Goal: Navigation & Orientation: Find specific page/section

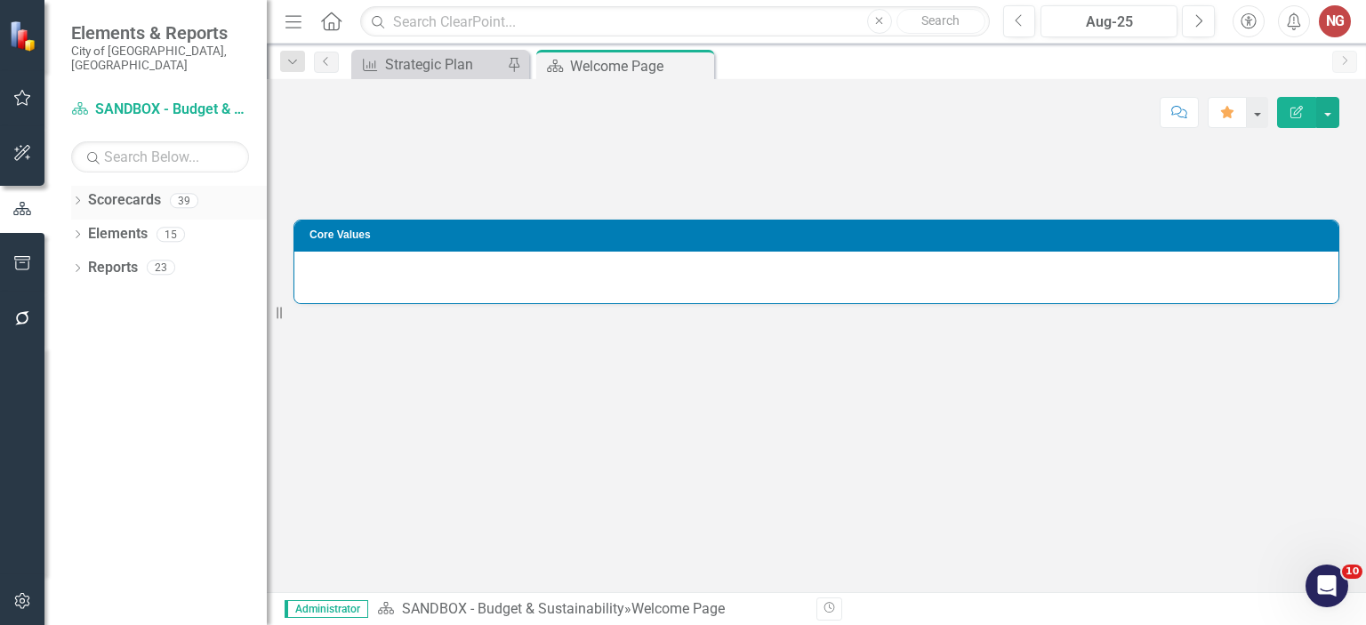
click at [76, 197] on icon "Dropdown" at bounding box center [77, 202] width 12 height 10
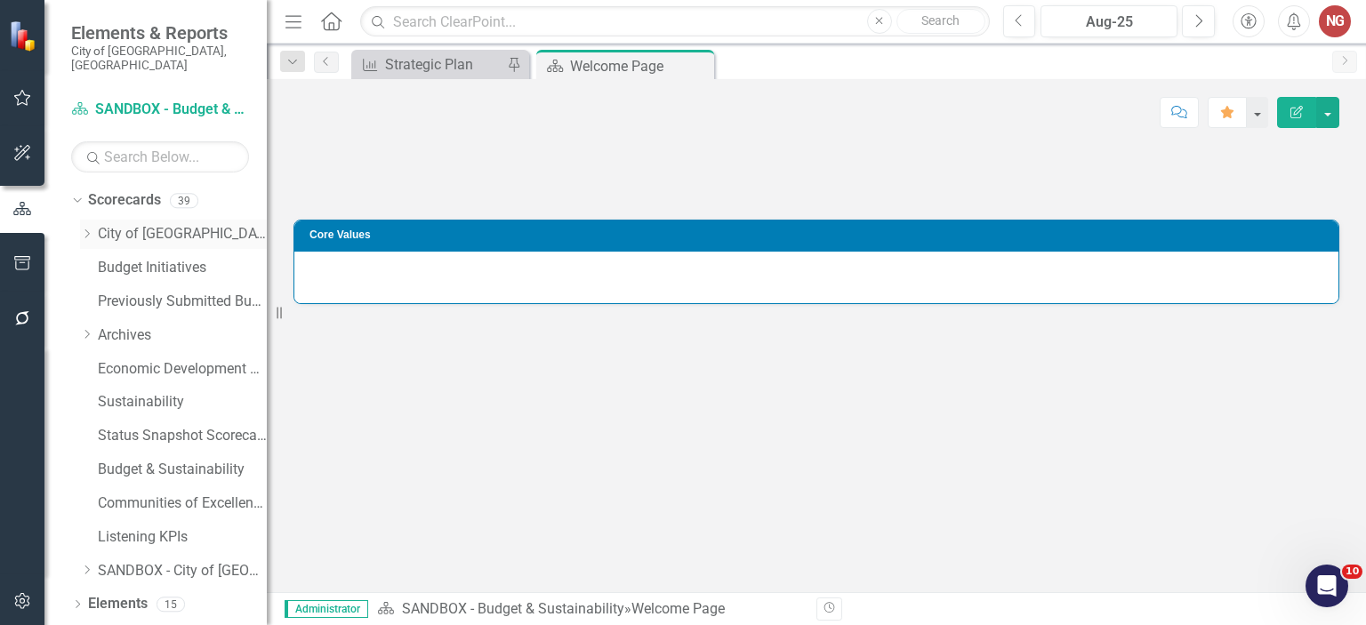
click at [87, 229] on icon "Dropdown" at bounding box center [86, 234] width 13 height 11
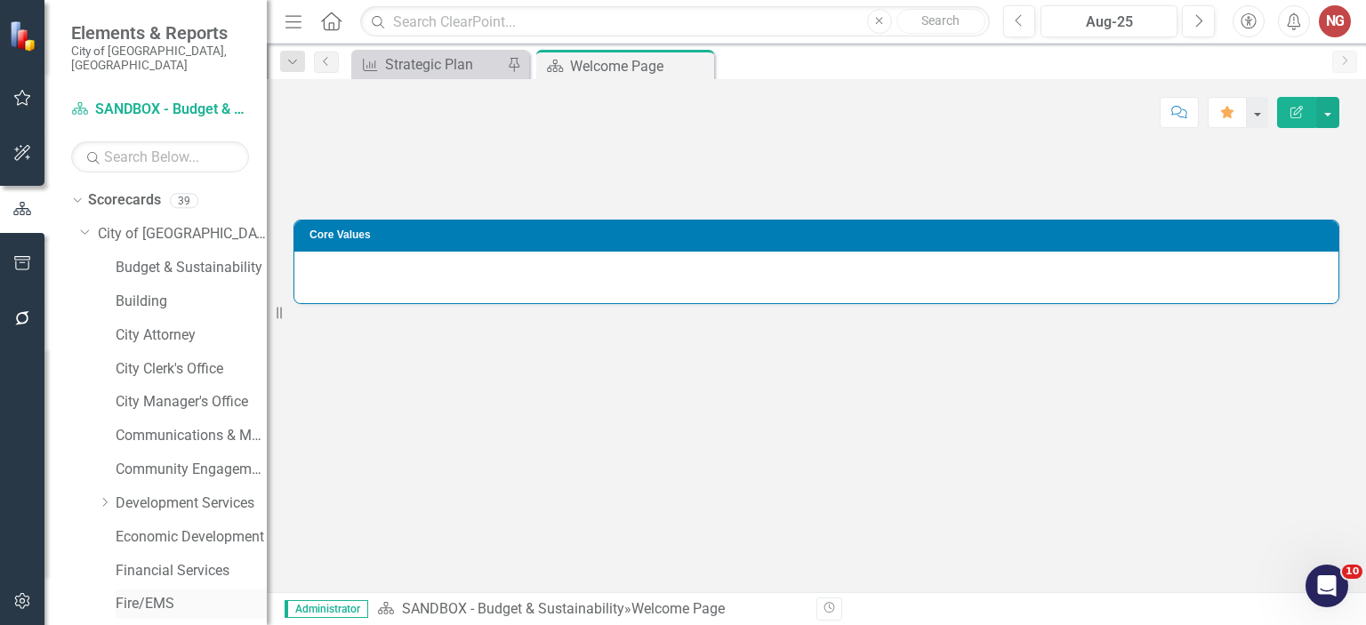
click at [136, 594] on link "Fire/EMS" at bounding box center [191, 604] width 151 height 20
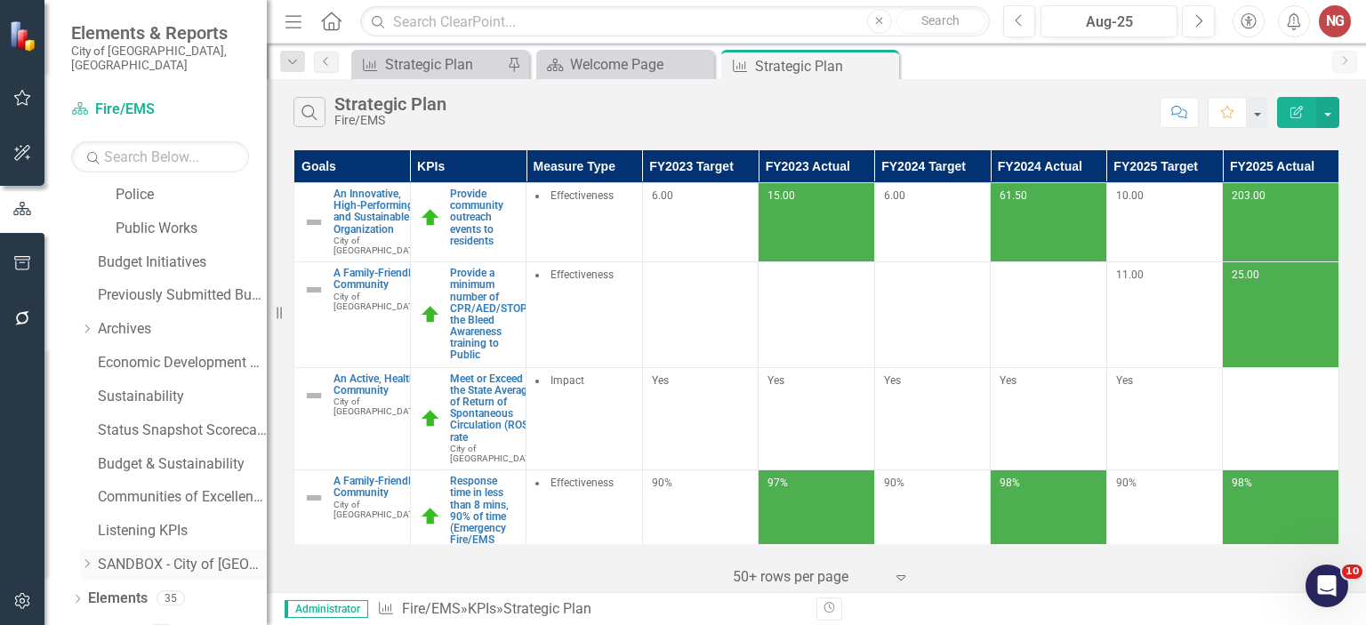
scroll to position [555, 0]
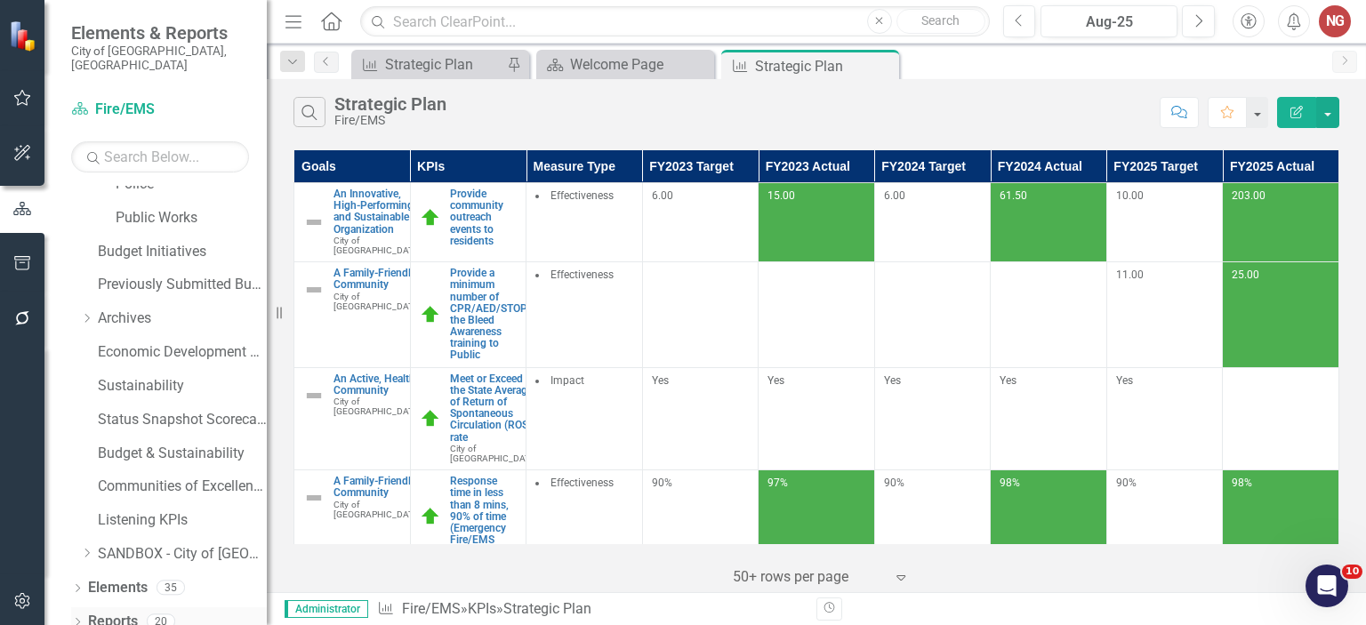
click at [76, 619] on icon "Dropdown" at bounding box center [77, 624] width 12 height 10
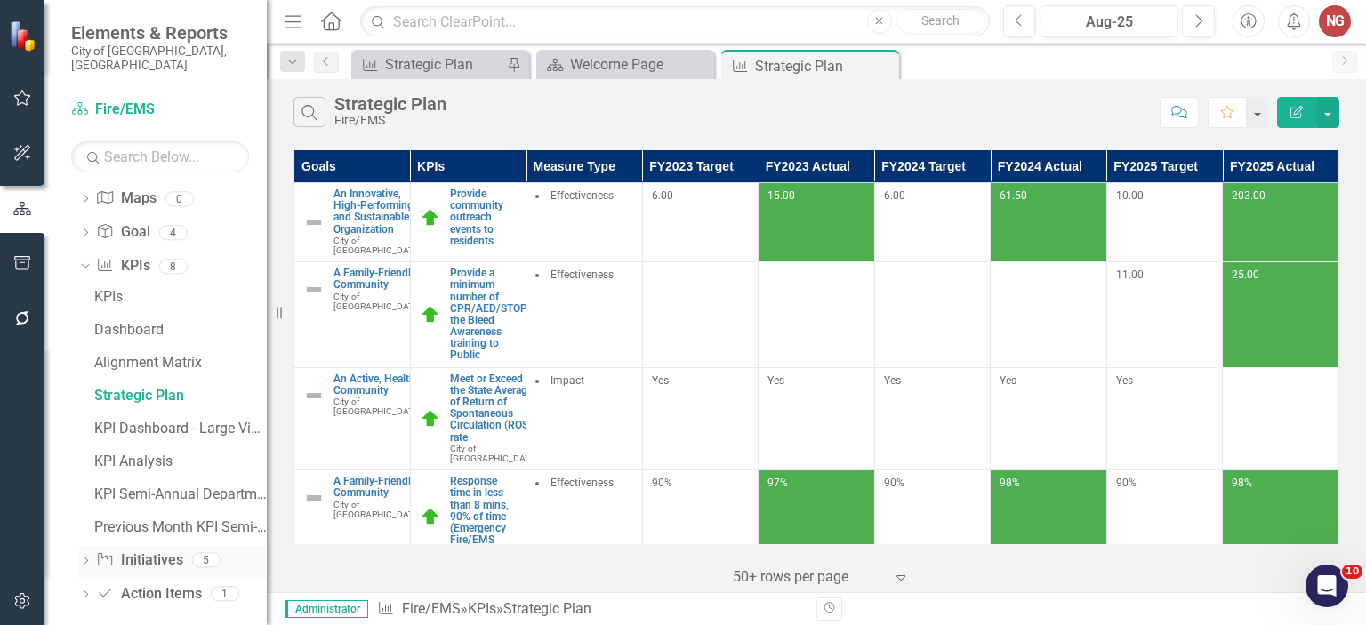
click at [83, 558] on icon "Dropdown" at bounding box center [85, 563] width 12 height 10
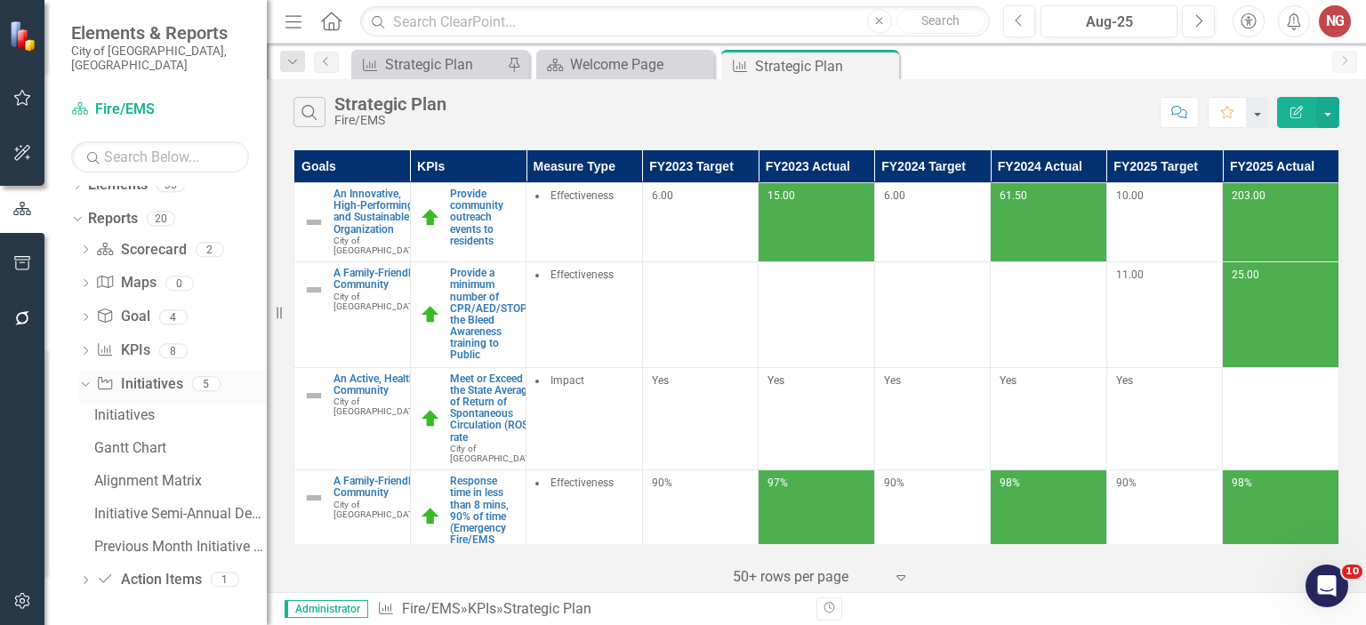
scroll to position [944, 0]
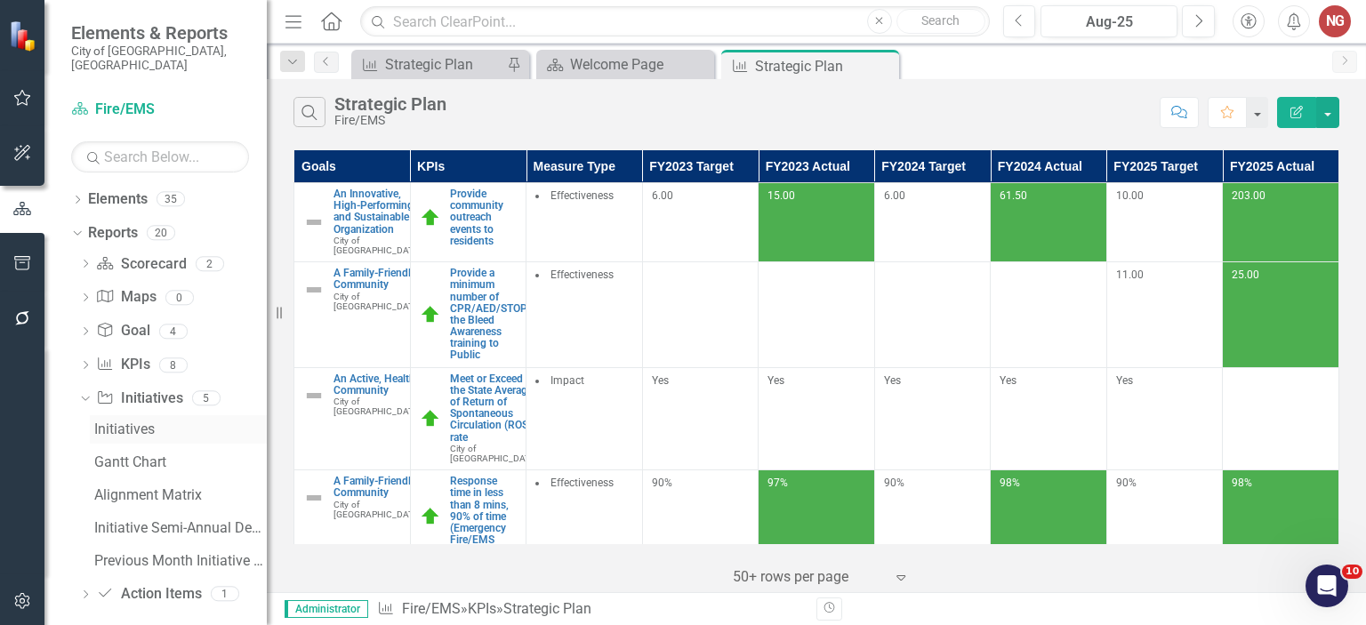
click at [128, 422] on div "Initiatives" at bounding box center [180, 430] width 173 height 16
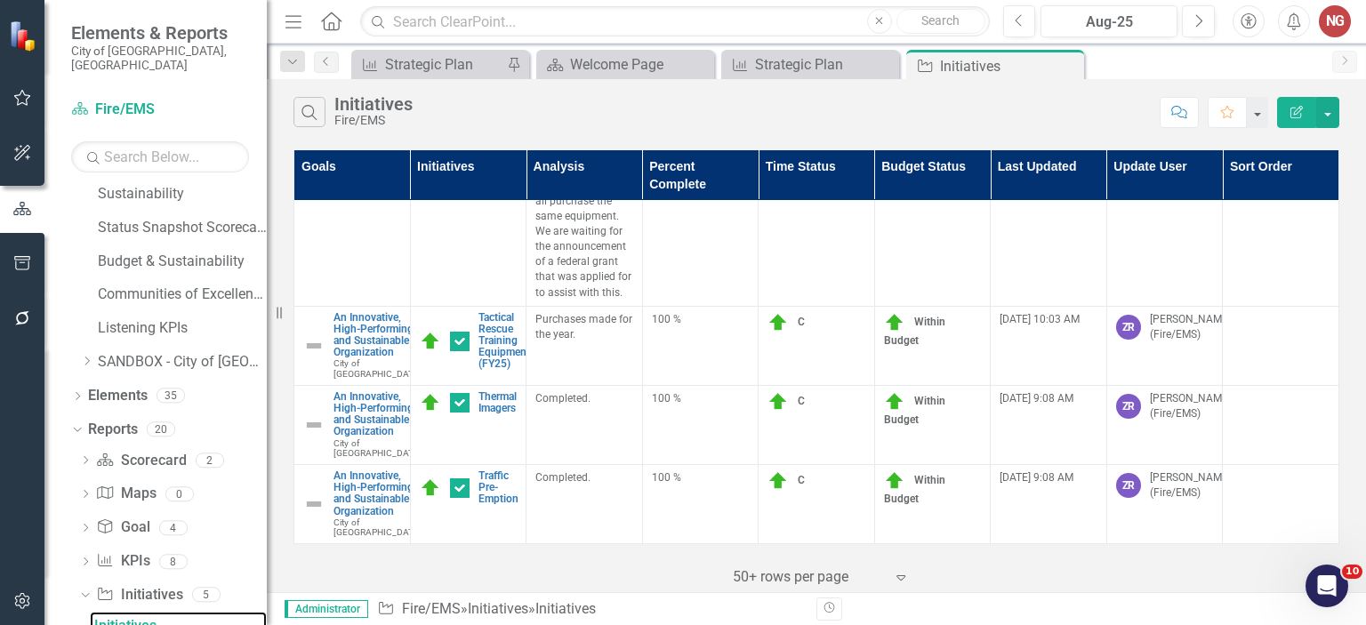
scroll to position [2394, 0]
click at [1190, 20] on button "Next" at bounding box center [1198, 21] width 33 height 32
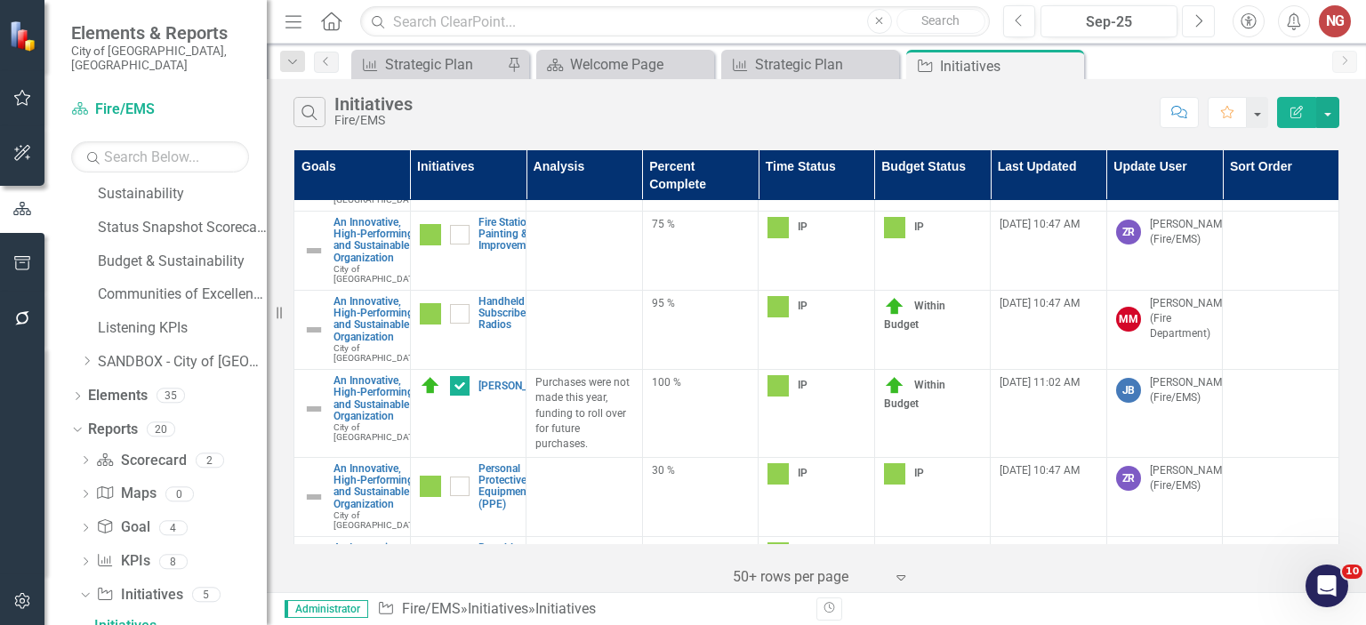
scroll to position [1459, 0]
click at [1019, 13] on icon "Previous" at bounding box center [1020, 21] width 10 height 16
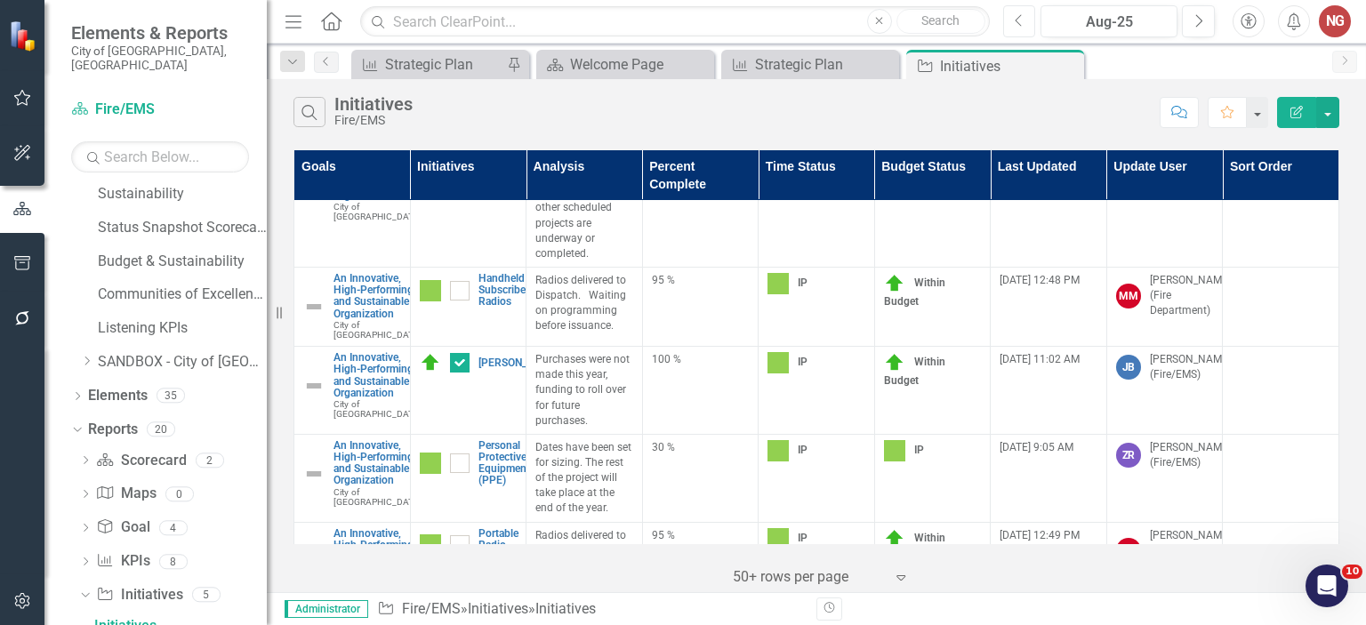
scroll to position [1544, 0]
click at [1203, 30] on button "Next" at bounding box center [1198, 21] width 33 height 32
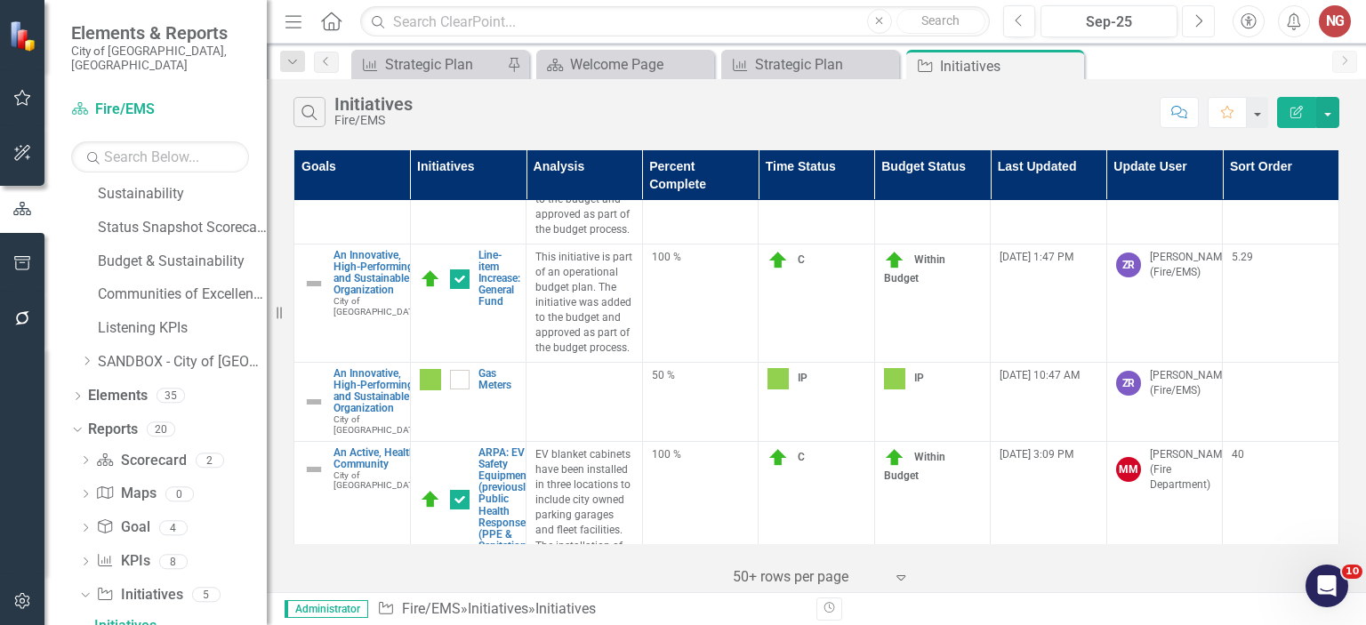
scroll to position [1041, 0]
